Goal: Communication & Community: Answer question/provide support

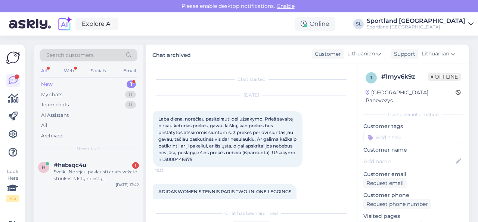
click at [99, 174] on div "Sveiki. Norejau paklausti ar atsivežate striukes iš kitų miestų į [GEOGRAPHIC_D…" at bounding box center [96, 174] width 85 height 13
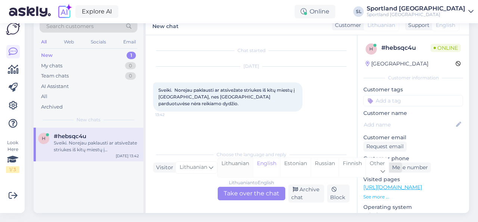
click at [228, 162] on div "Lithuanian" at bounding box center [235, 167] width 35 height 19
click at [236, 190] on div "Lithuanian to Lithuanian Take over the chat" at bounding box center [252, 192] width 68 height 13
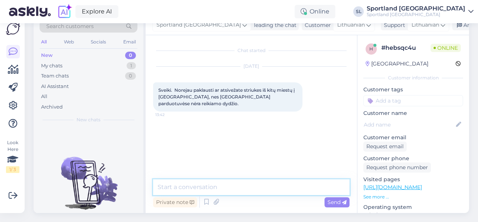
click at [207, 179] on textarea at bounding box center [251, 187] width 197 height 16
type textarea "Sveiki"
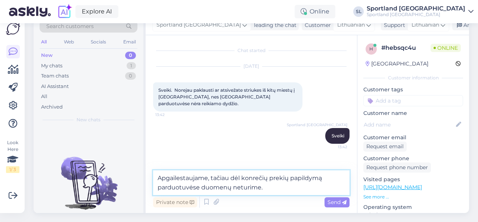
click at [254, 173] on textarea "Apgailestaujame, tačiau dėl konrečių prekių papildymą parduotuvėse duomenų netu…" at bounding box center [251, 182] width 197 height 25
click at [266, 181] on textarea "Apgailestaujame, tačiau dėl prekių papildymą parduotuvėse duomenų neturime." at bounding box center [251, 182] width 197 height 25
type textarea "Apgailestaujame, tačiau dėl prekių papildymą parduotuvėse duomenų neturime."
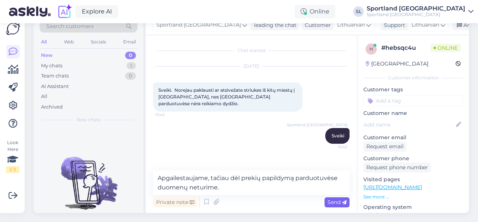
click at [330, 198] on span "Send" at bounding box center [337, 201] width 19 height 7
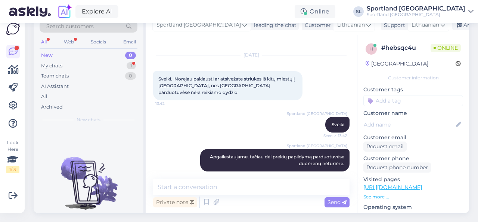
scroll to position [43, 0]
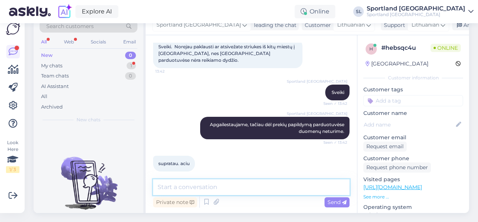
click at [253, 182] on textarea at bounding box center [251, 187] width 197 height 16
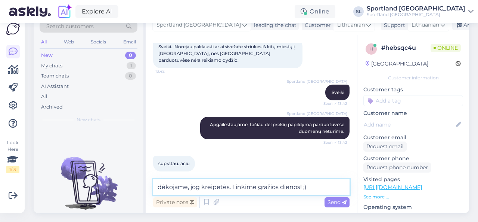
type textarea "dėkojame, jog kreipetės. Linkime gražios dienos! ;)"
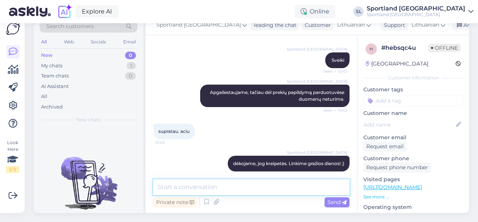
click at [253, 182] on textarea at bounding box center [251, 187] width 197 height 16
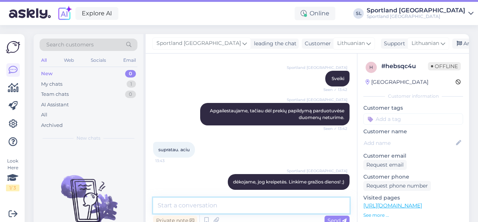
scroll to position [0, 0]
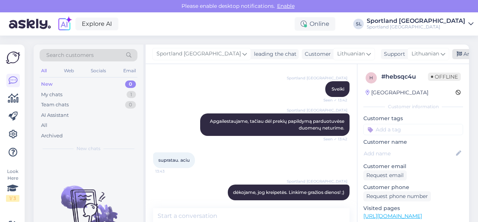
click at [453, 53] on div "Archive chat" at bounding box center [476, 54] width 47 height 10
